Goal: Transaction & Acquisition: Subscribe to service/newsletter

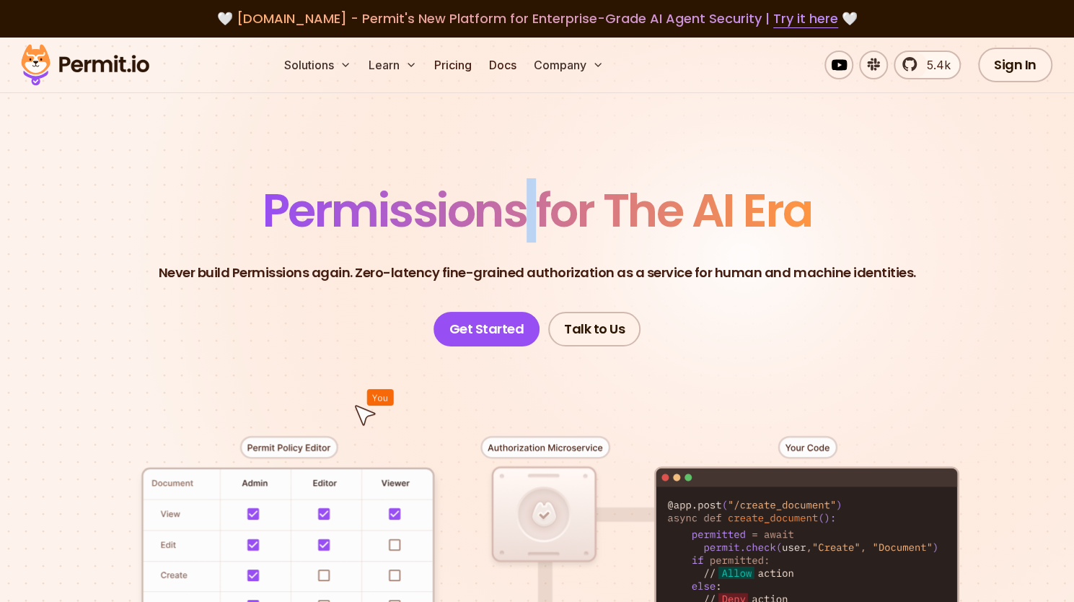
click at [515, 204] on span "Permissions for The AI Era" at bounding box center [538, 210] width 550 height 64
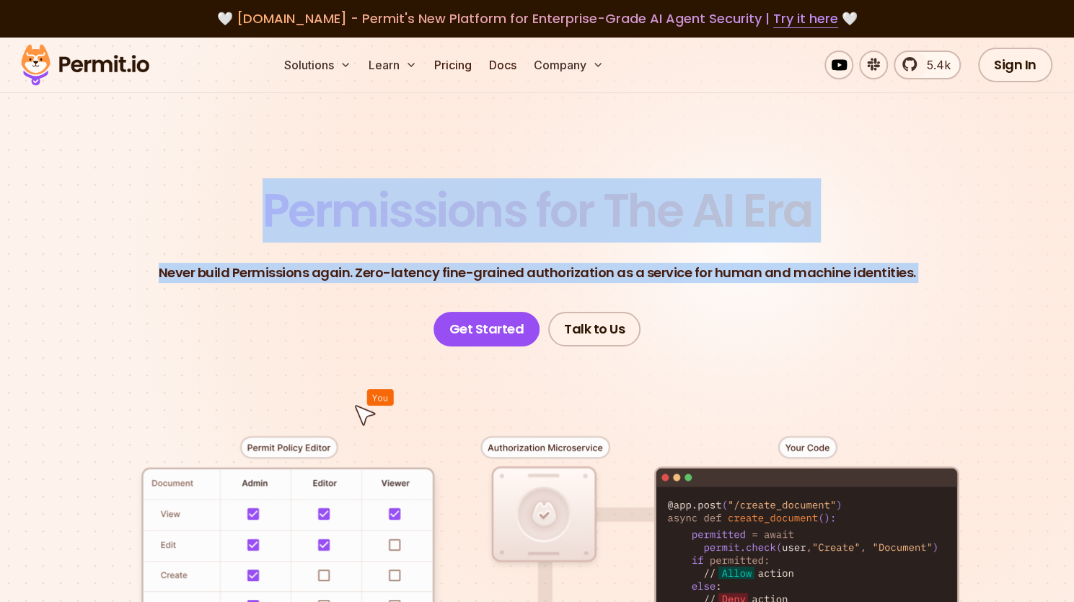
drag, startPoint x: 0, startPoint y: 0, endPoint x: 521, endPoint y: 257, distance: 580.9
click at [521, 257] on header "Permissions for The AI Era Never build Permissions again. Zero-latency fine-gra…" at bounding box center [537, 267] width 1005 height 159
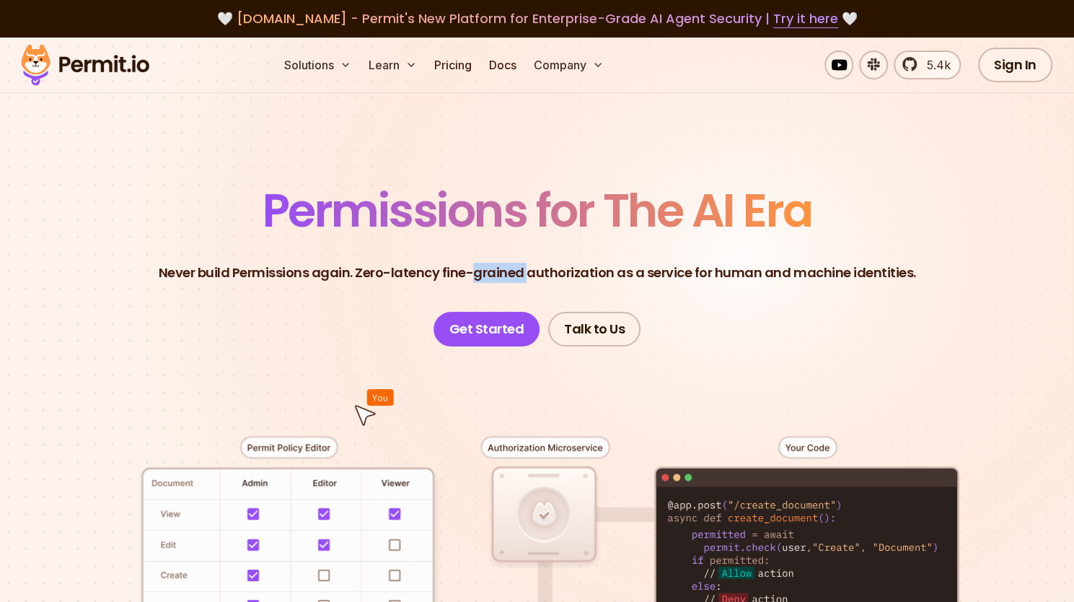
click at [521, 257] on header "Permissions for The AI Era Never build Permissions again. Zero-latency fine-gra…" at bounding box center [537, 267] width 1005 height 159
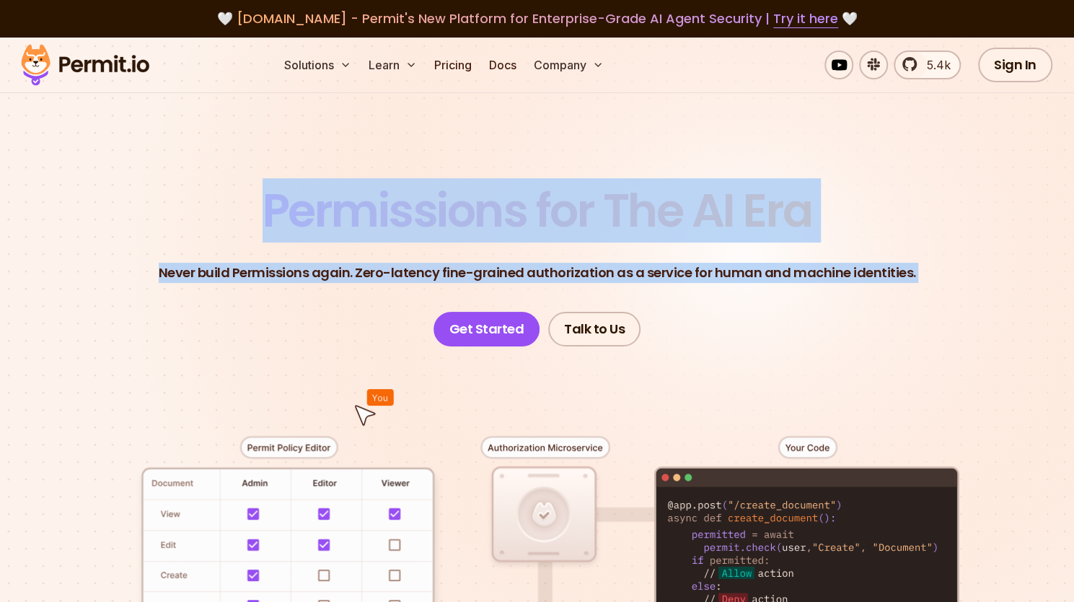
drag, startPoint x: 521, startPoint y: 257, endPoint x: 537, endPoint y: 195, distance: 64.2
click at [537, 195] on header "Permissions for The AI Era Never build Permissions again. Zero-latency fine-gra…" at bounding box center [537, 267] width 1005 height 159
click at [537, 195] on span "Permissions for The AI Era" at bounding box center [538, 210] width 550 height 64
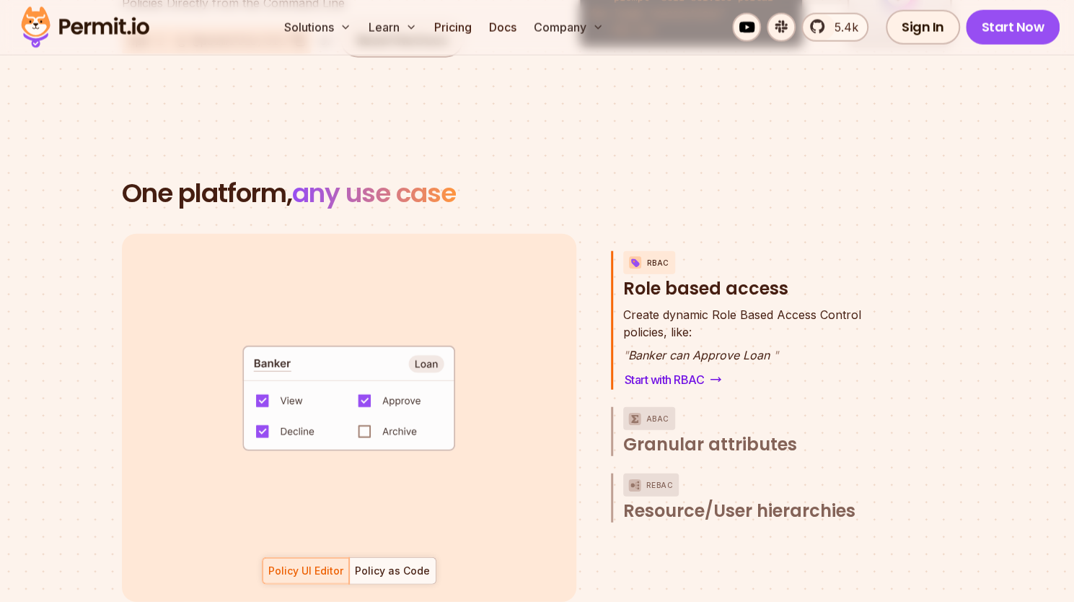
scroll to position [1968, 0]
click at [705, 432] on span "Granular attributes" at bounding box center [710, 443] width 174 height 23
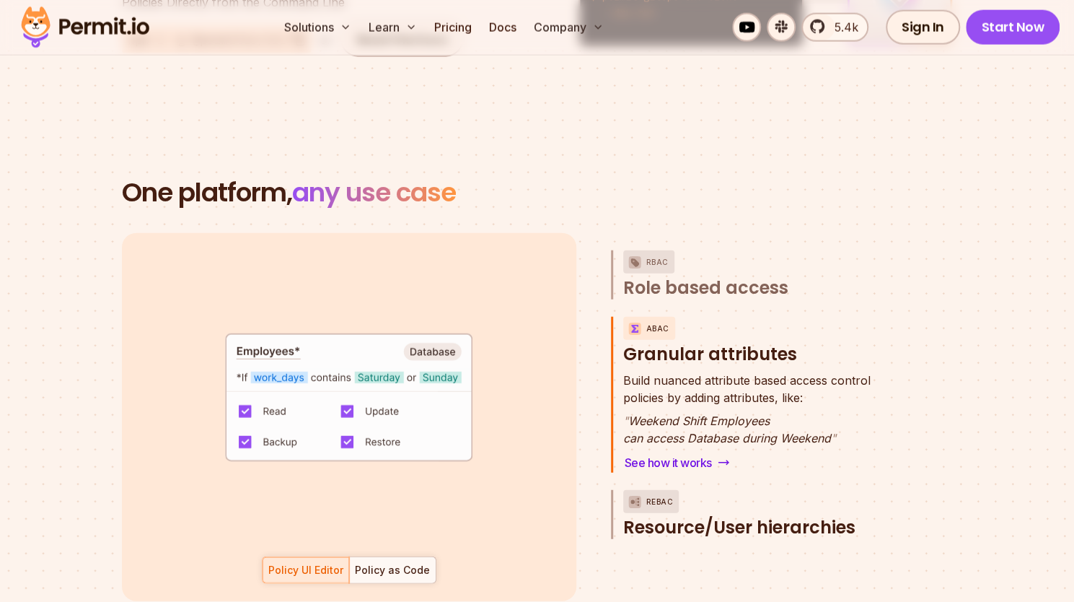
click at [728, 517] on span "Resource/User hierarchies" at bounding box center [739, 527] width 232 height 23
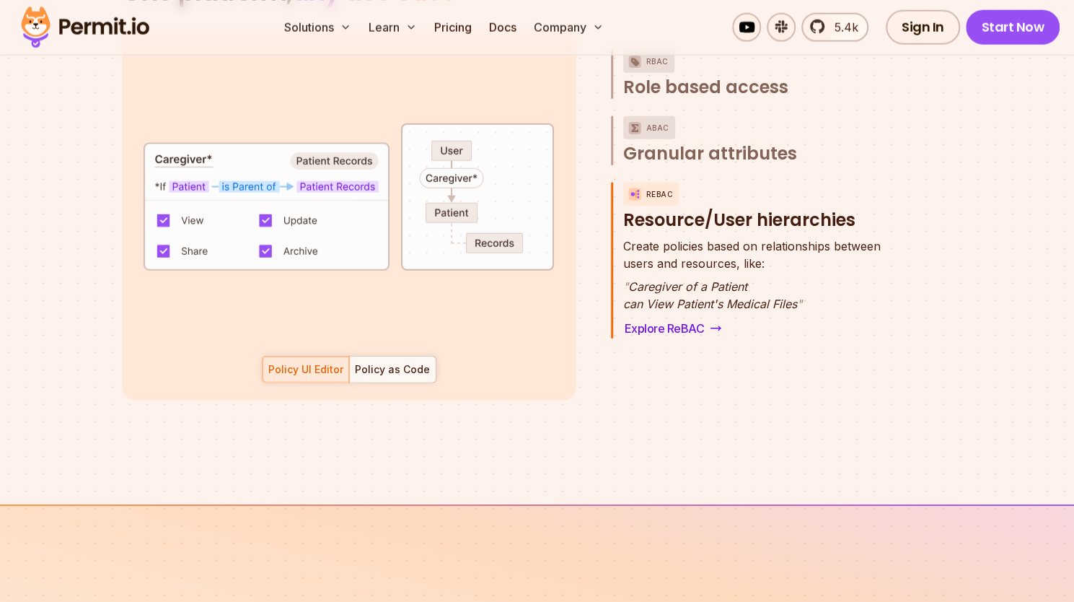
scroll to position [2167, 0]
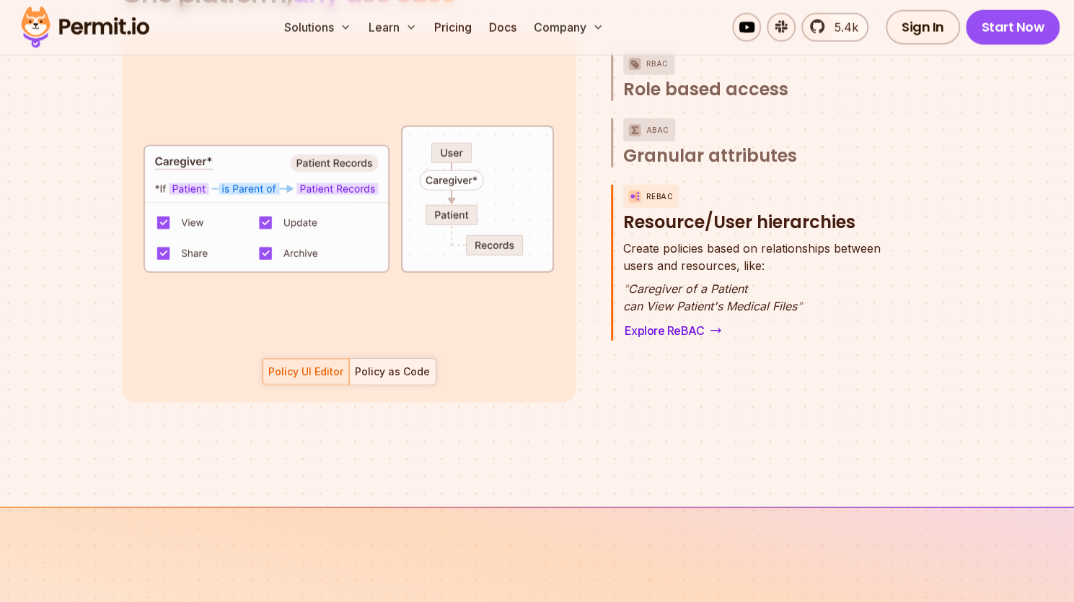
click at [394, 361] on div at bounding box center [392, 371] width 87 height 26
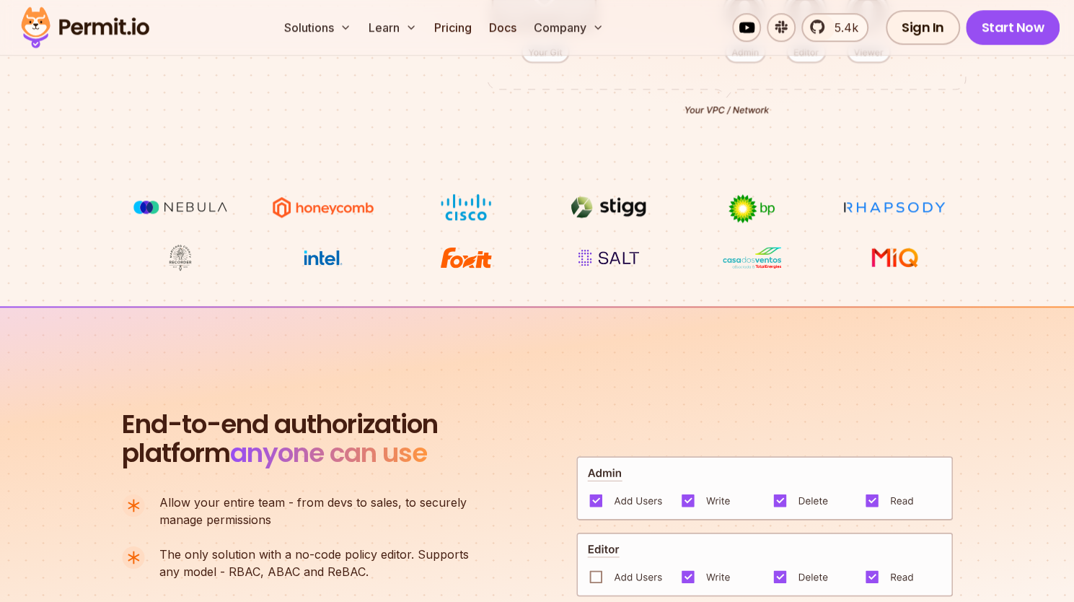
scroll to position [0, 0]
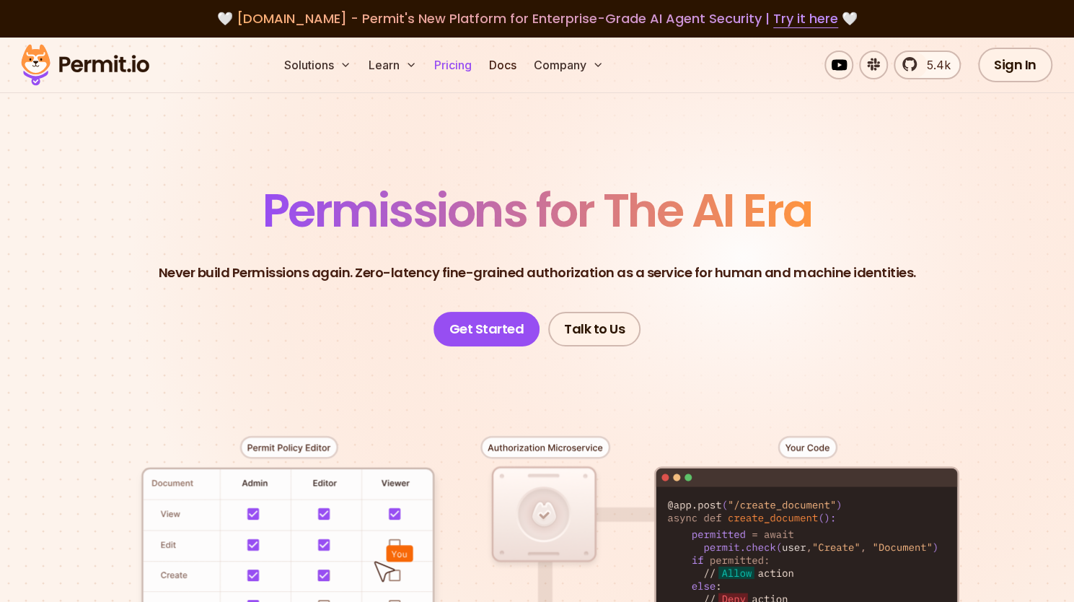
click at [457, 66] on link "Pricing" at bounding box center [452, 64] width 49 height 29
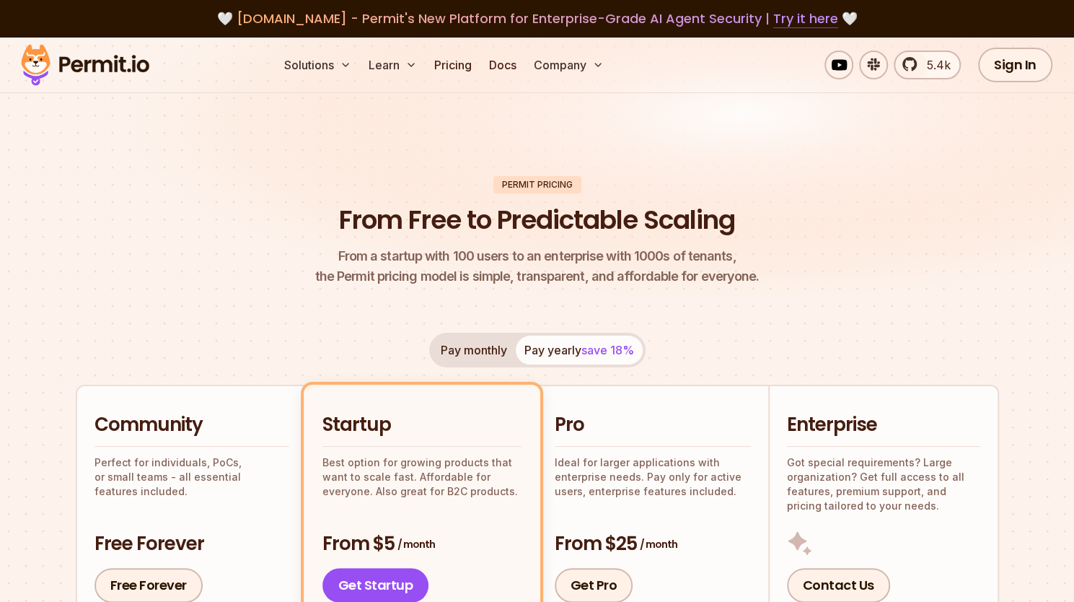
click at [780, 16] on link "Try it here" at bounding box center [805, 18] width 65 height 19
